Goal: Find specific page/section: Find specific page/section

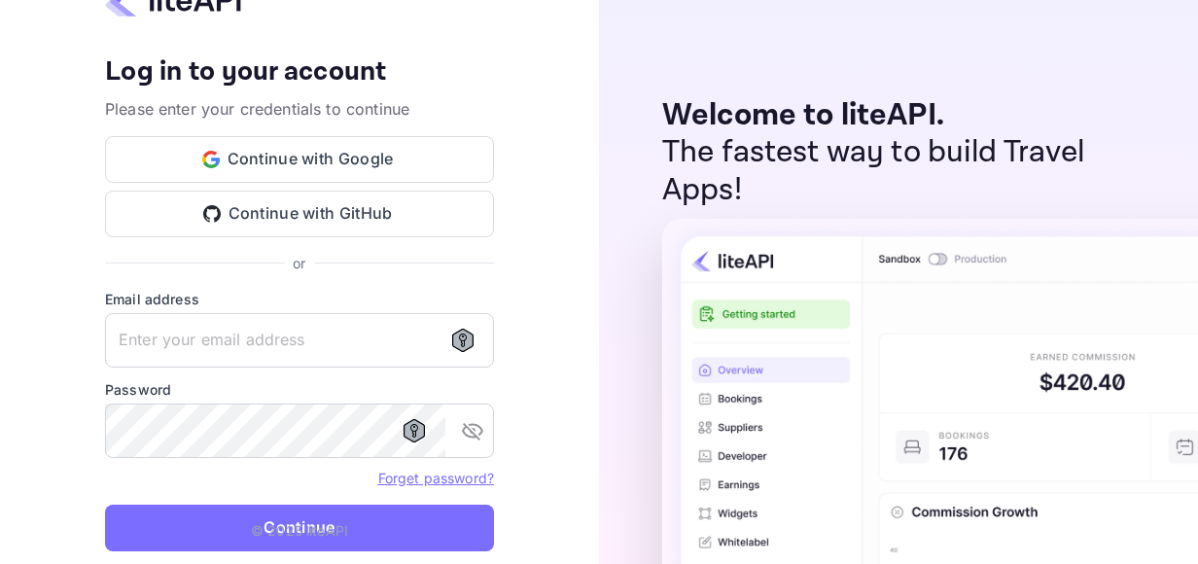
type input "[EMAIL_ADDRESS][DOMAIN_NAME]"
click at [261, 522] on p "© 2025 liteAPI" at bounding box center [299, 530] width 97 height 20
click at [265, 524] on p "© 2025 liteAPI" at bounding box center [299, 530] width 97 height 20
click at [276, 537] on p "© 2025 liteAPI" at bounding box center [299, 530] width 97 height 20
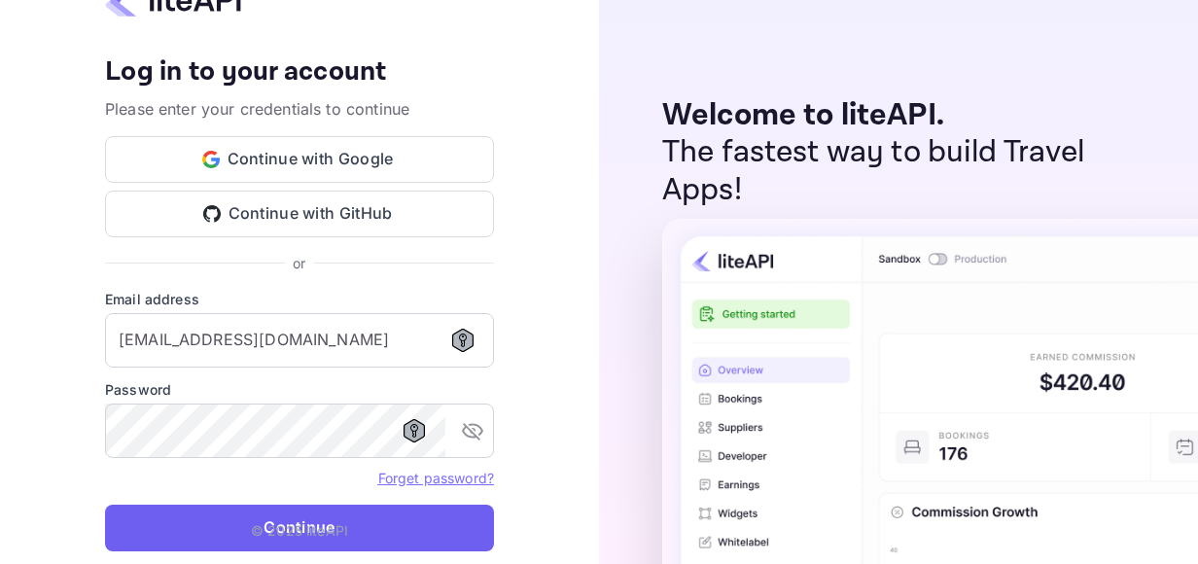
click at [384, 529] on button "Continue" at bounding box center [299, 528] width 389 height 47
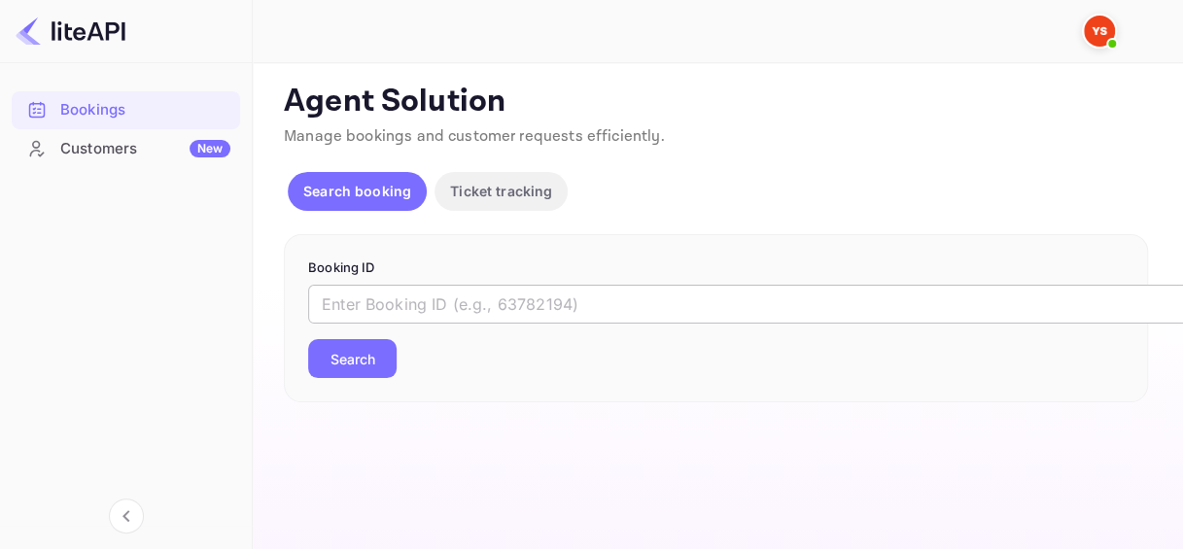
drag, startPoint x: 0, startPoint y: 0, endPoint x: 451, endPoint y: 311, distance: 548.0
click at [451, 311] on input "text" at bounding box center [794, 304] width 972 height 39
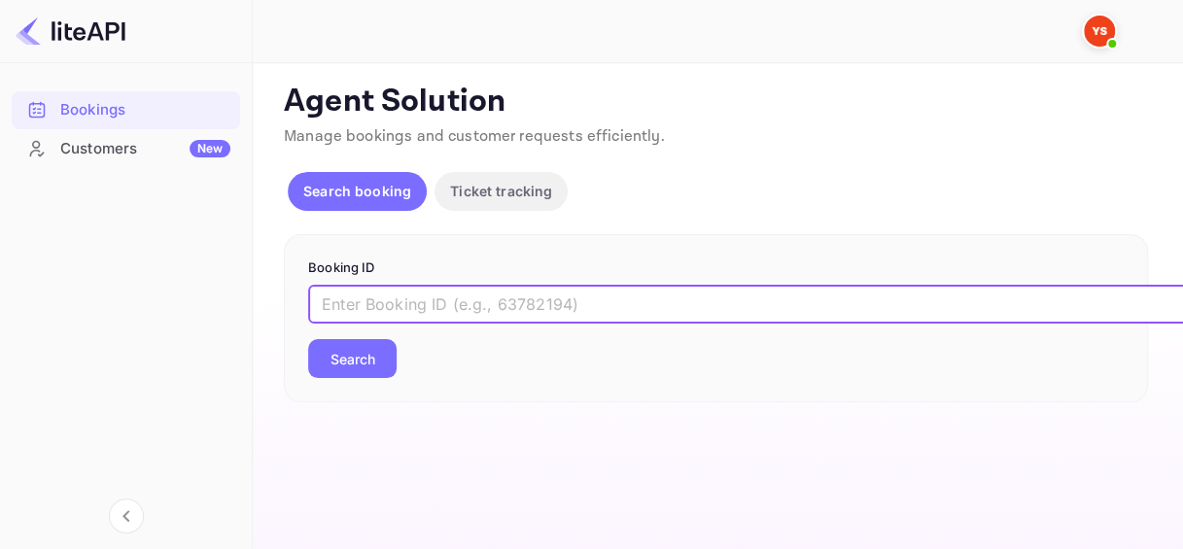
paste input "9206486"
type input "9206486"
click at [373, 350] on button "Search" at bounding box center [352, 358] width 88 height 39
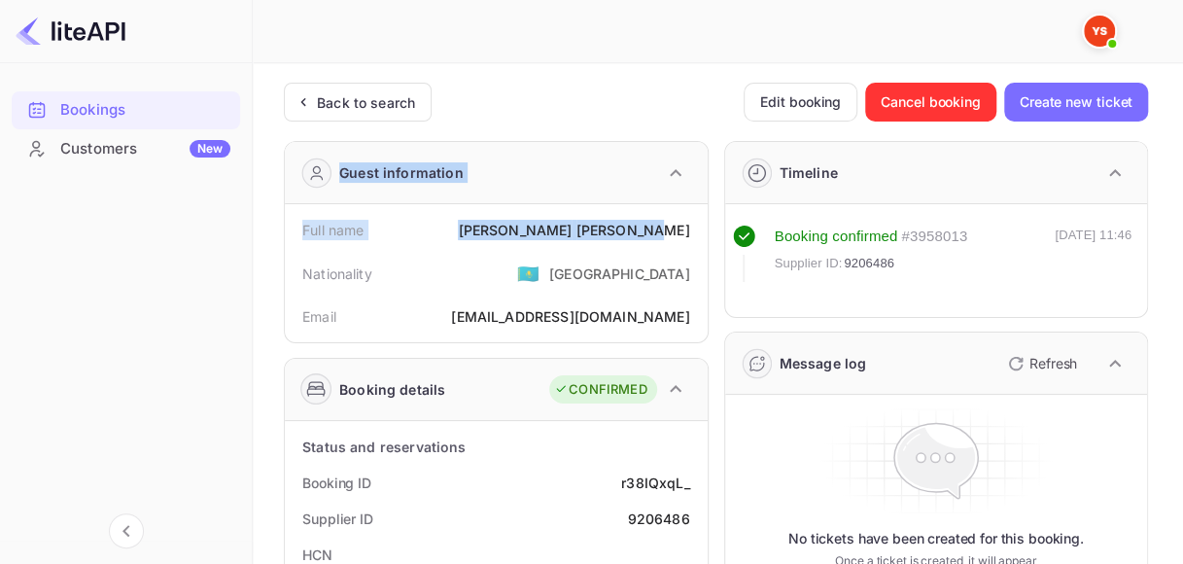
drag, startPoint x: 570, startPoint y: 224, endPoint x: 686, endPoint y: 225, distance: 116.7
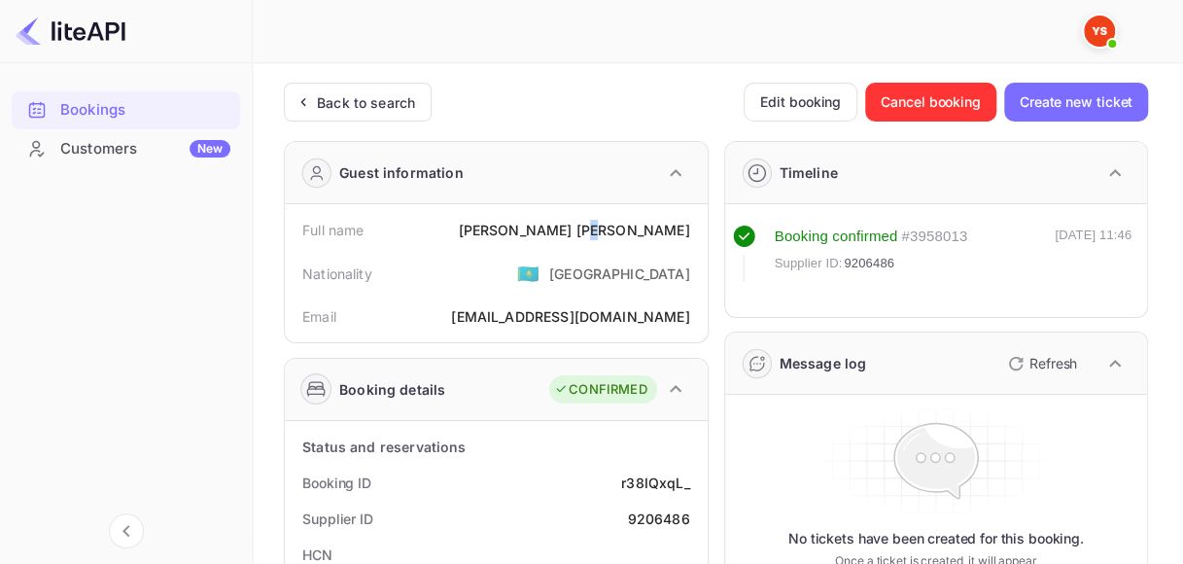
click at [633, 225] on div "[PERSON_NAME]" at bounding box center [573, 230] width 231 height 20
drag, startPoint x: 574, startPoint y: 229, endPoint x: 690, endPoint y: 229, distance: 116.7
click at [690, 229] on div "Full name Anna Kuznetsova" at bounding box center [496, 230] width 407 height 36
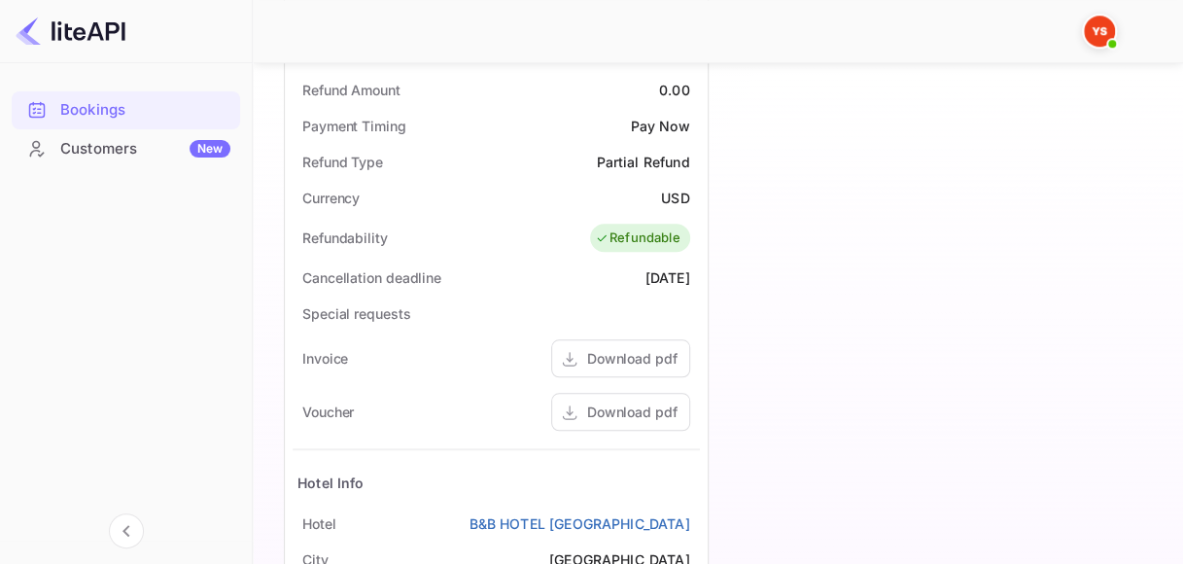
scroll to position [875, 0]
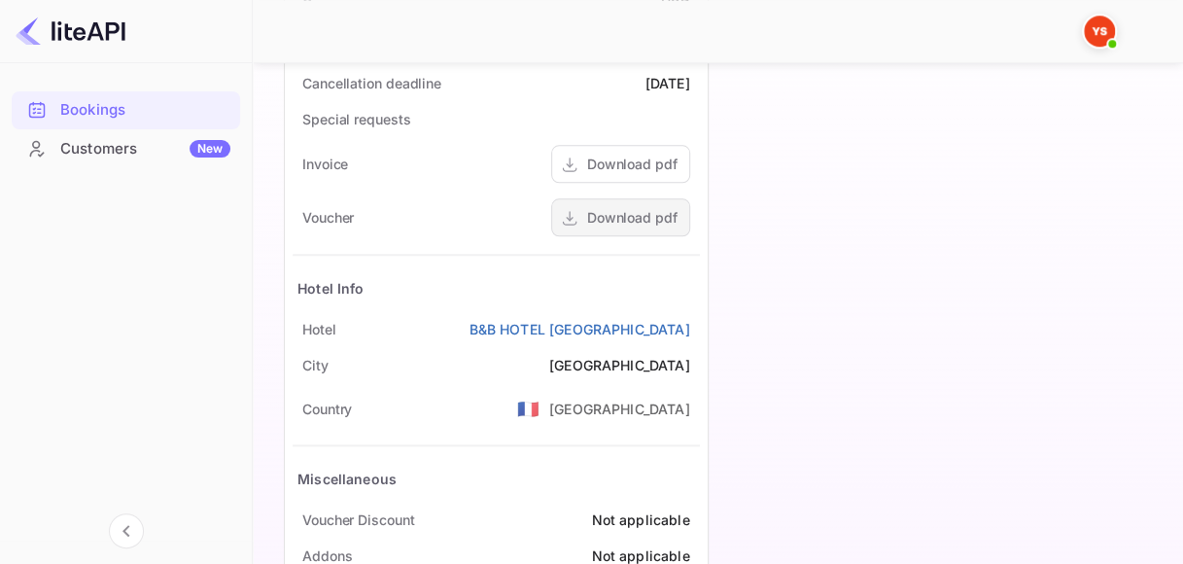
click at [611, 224] on div "Download pdf" at bounding box center [632, 217] width 90 height 20
